Goal: Task Accomplishment & Management: Complete application form

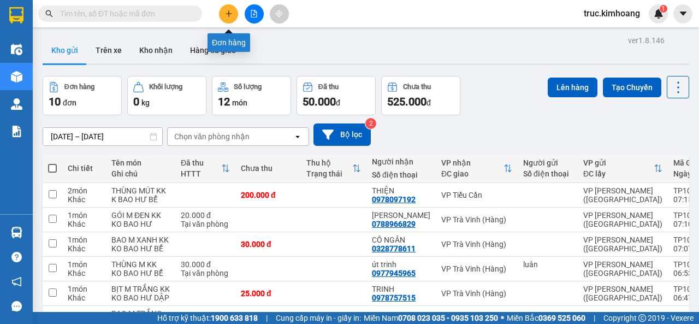
click at [227, 16] on icon "plus" at bounding box center [229, 14] width 8 height 8
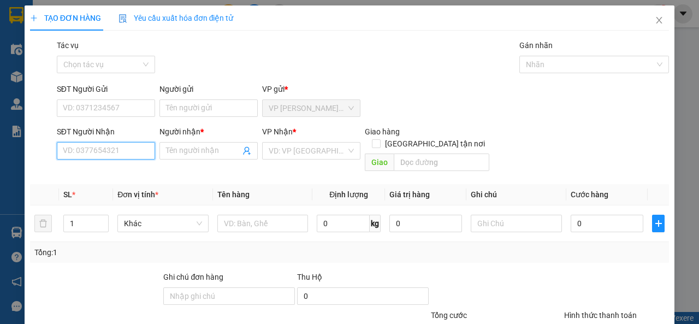
click at [82, 150] on input "SĐT Người Nhận" at bounding box center [106, 150] width 98 height 17
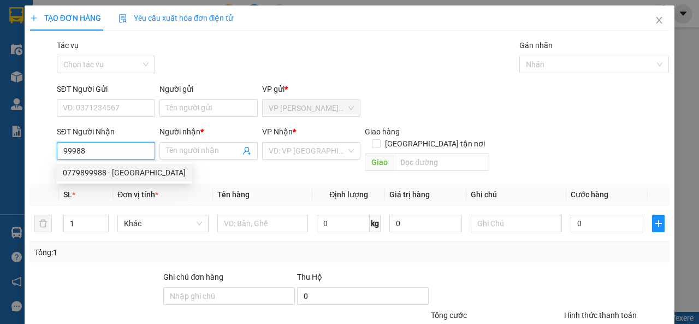
click at [120, 170] on div "0779899988 - ĐỨC HUY" at bounding box center [124, 173] width 123 height 12
type input "0779899988"
type input "ĐỨC HUY"
type input "70.000"
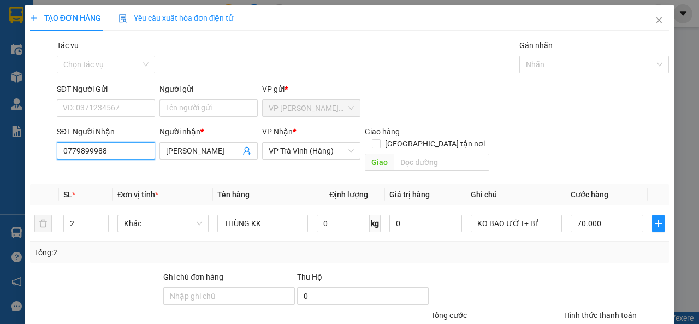
scroll to position [80, 0]
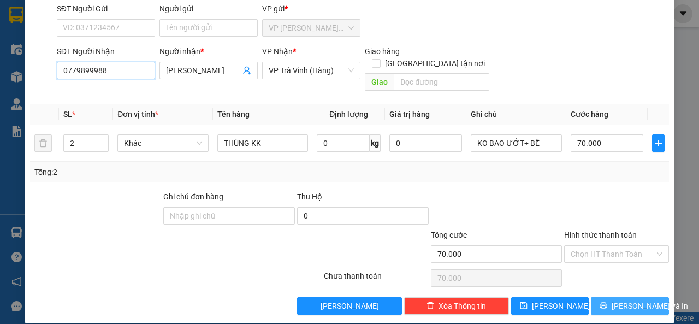
type input "0779899988"
click at [608, 302] on icon "printer" at bounding box center [604, 305] width 7 height 7
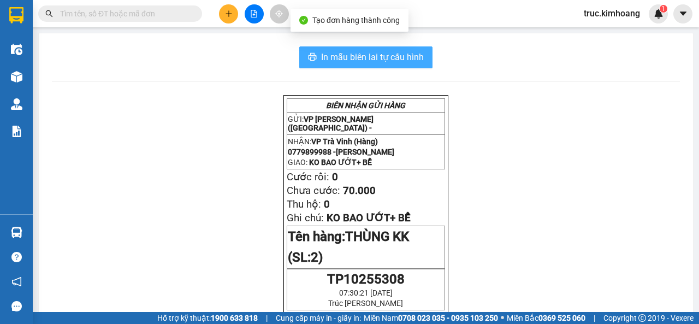
click at [393, 58] on span "In mẫu biên lai tự cấu hình" at bounding box center [372, 57] width 103 height 14
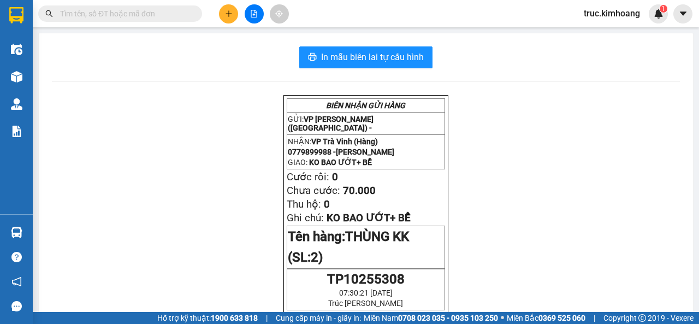
click at [214, 19] on div at bounding box center [254, 13] width 82 height 19
click at [226, 14] on icon "plus" at bounding box center [229, 14] width 8 height 8
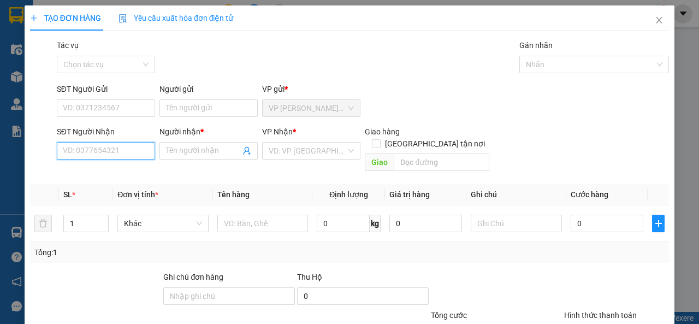
click at [120, 145] on input "SĐT Người Nhận" at bounding box center [106, 150] width 98 height 17
click at [114, 169] on div "0327488902 - HÀ" at bounding box center [105, 173] width 84 height 12
type input "0327488902"
type input "HÀ"
type input "50.000"
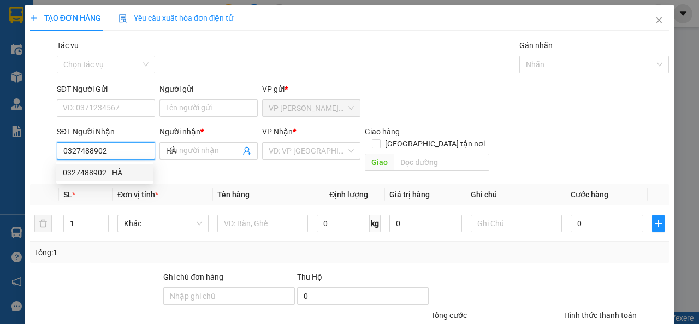
type input "50.000"
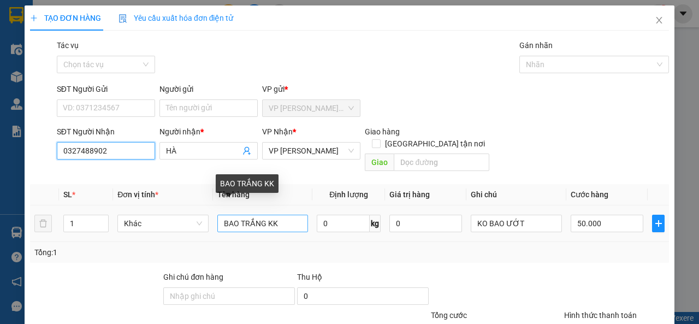
type input "0327488902"
click at [263, 215] on input "BAO TRẮNG KK" at bounding box center [262, 223] width 91 height 17
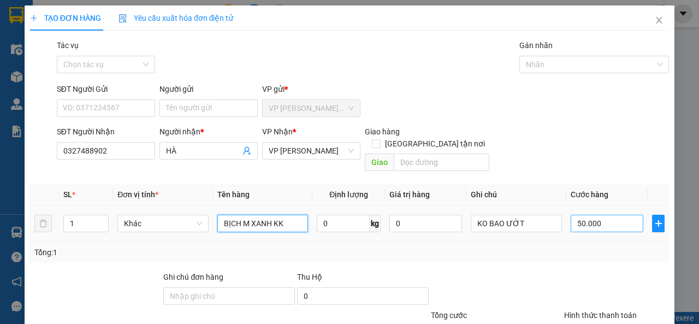
type input "BỊCH M XANH KK"
click at [584, 215] on input "50.000" at bounding box center [607, 223] width 73 height 17
type input "4"
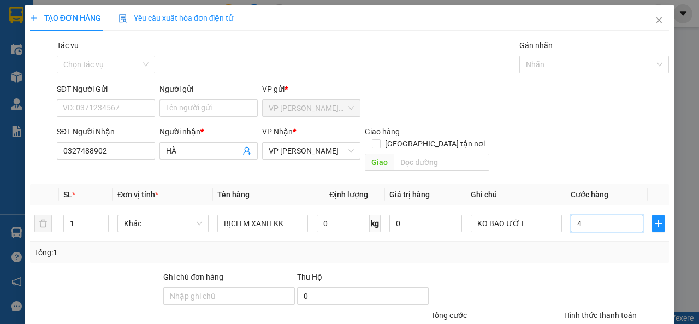
type input "40"
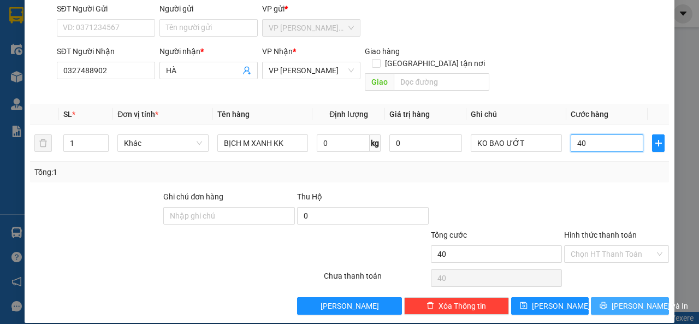
type input "40"
type input "40.000"
click at [630, 300] on span "Lưu và In" at bounding box center [650, 306] width 77 height 12
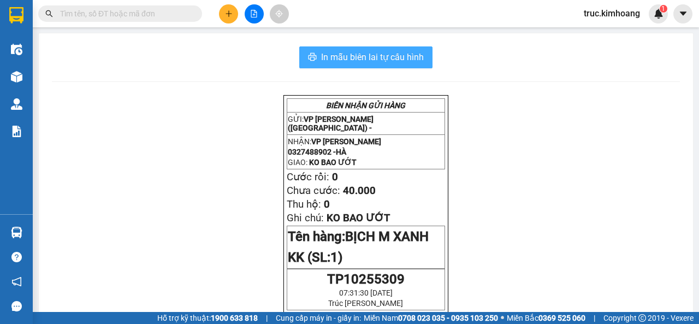
click at [334, 54] on span "In mẫu biên lai tự cấu hình" at bounding box center [372, 57] width 103 height 14
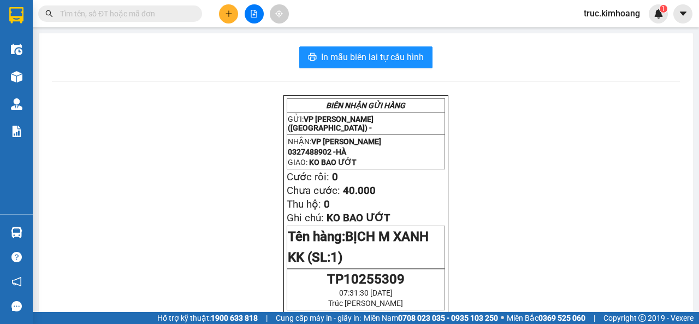
click at [160, 19] on input "text" at bounding box center [124, 14] width 129 height 12
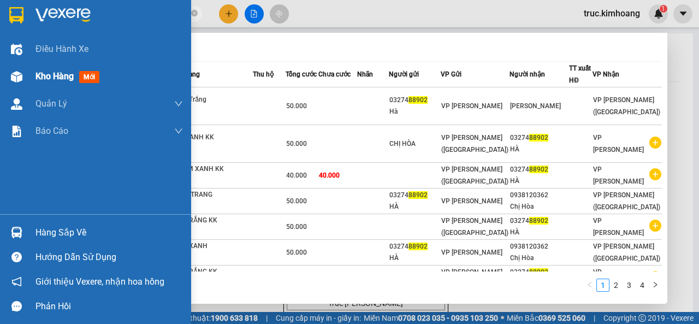
click at [14, 72] on img at bounding box center [16, 76] width 11 height 11
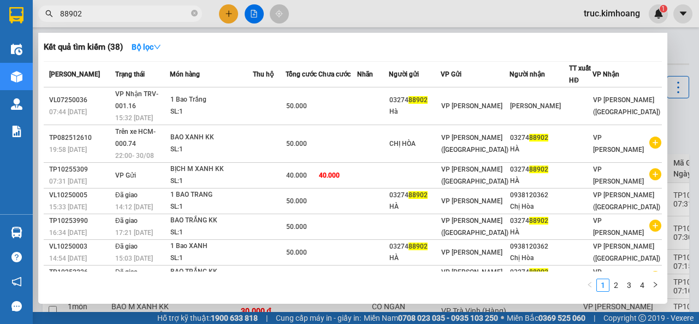
click at [158, 17] on input "88902" at bounding box center [124, 14] width 129 height 12
click at [158, 16] on input "88902" at bounding box center [124, 14] width 129 height 12
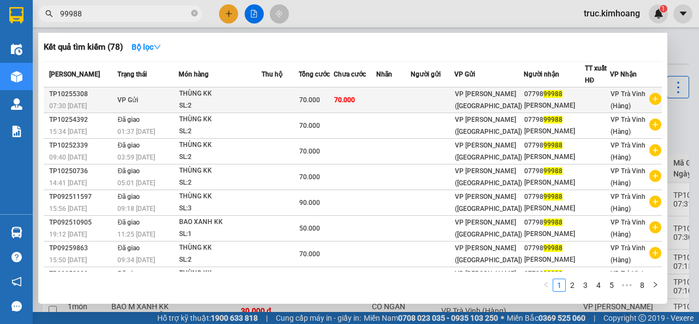
type input "99988"
click at [346, 97] on span "70.000" at bounding box center [344, 100] width 21 height 8
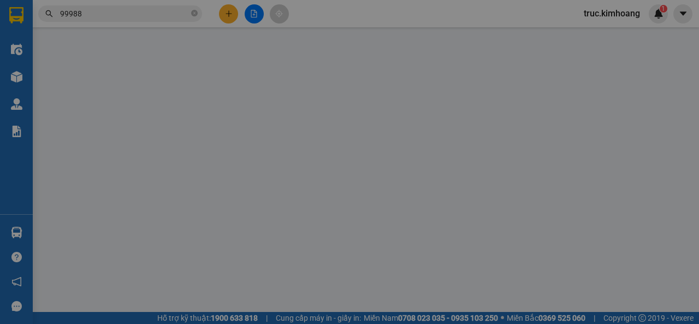
type input "0779899988"
type input "ĐỨC HUY"
type input "70.000"
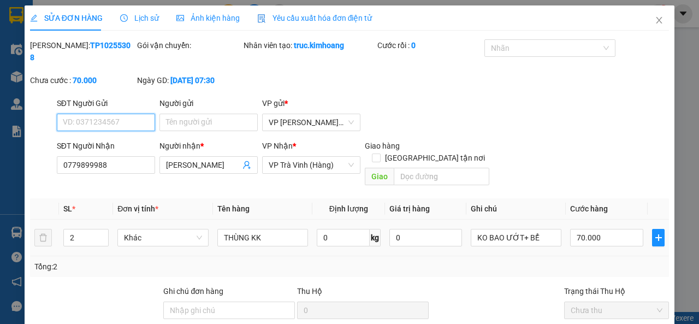
scroll to position [95, 0]
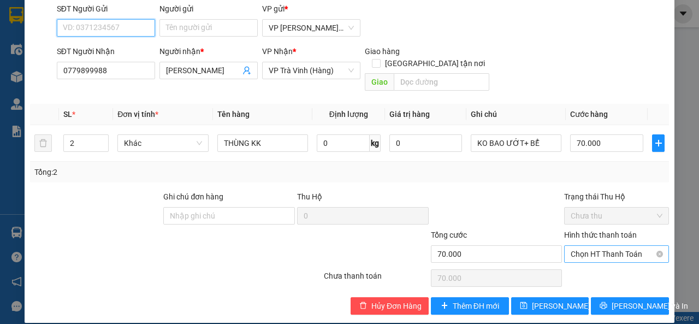
click at [598, 246] on span "Chọn HT Thanh Toán" at bounding box center [617, 254] width 92 height 16
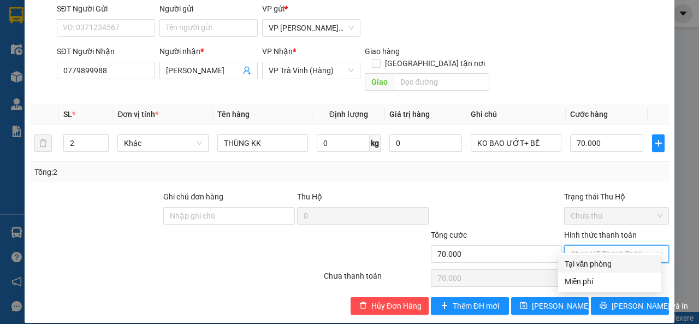
drag, startPoint x: 598, startPoint y: 265, endPoint x: 606, endPoint y: 274, distance: 12.0
click at [598, 266] on div "Tại văn phòng" at bounding box center [610, 264] width 90 height 12
type input "0"
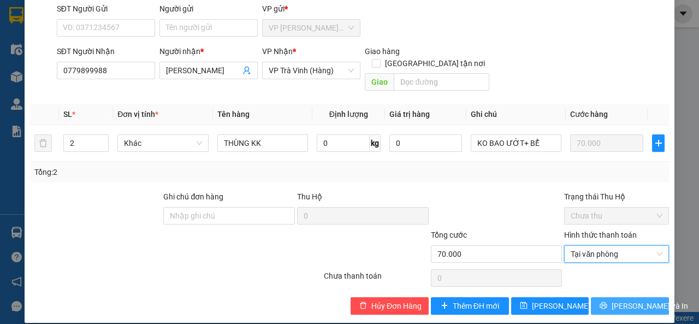
click at [617, 302] on button "Lưu và In" at bounding box center [630, 305] width 78 height 17
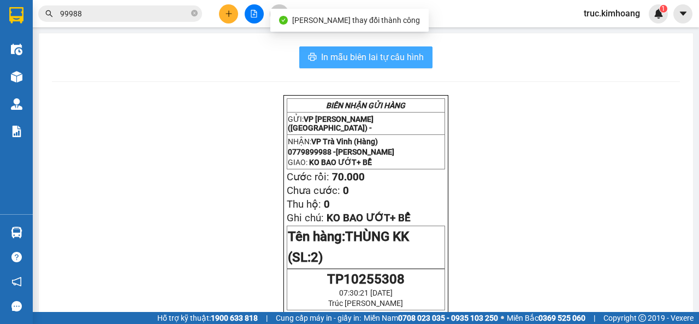
click at [406, 62] on span "In mẫu biên lai tự cấu hình" at bounding box center [372, 57] width 103 height 14
